Goal: Use online tool/utility: Use online tool/utility

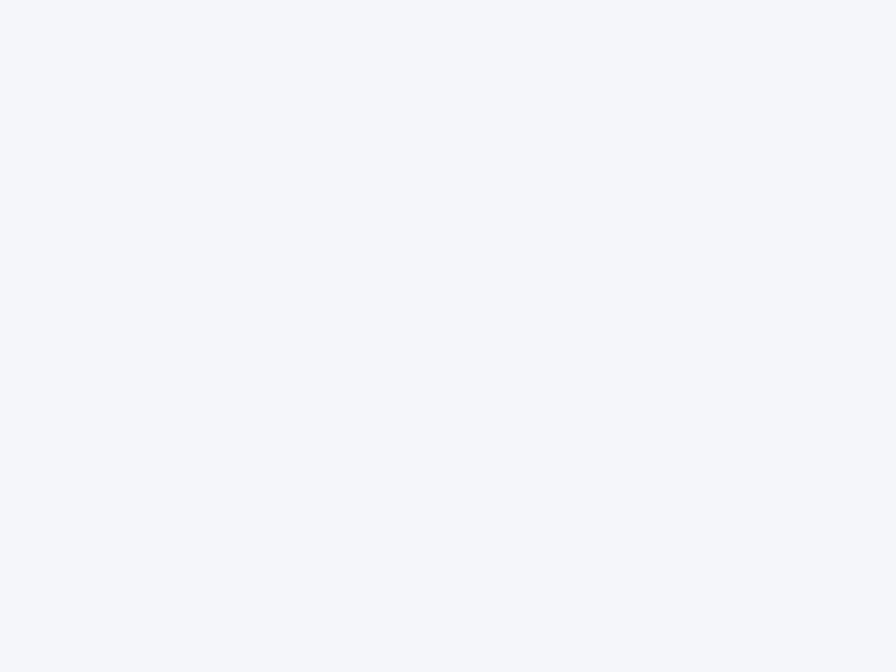
click at [448, 336] on div at bounding box center [448, 336] width 896 height 672
